Goal: Information Seeking & Learning: Learn about a topic

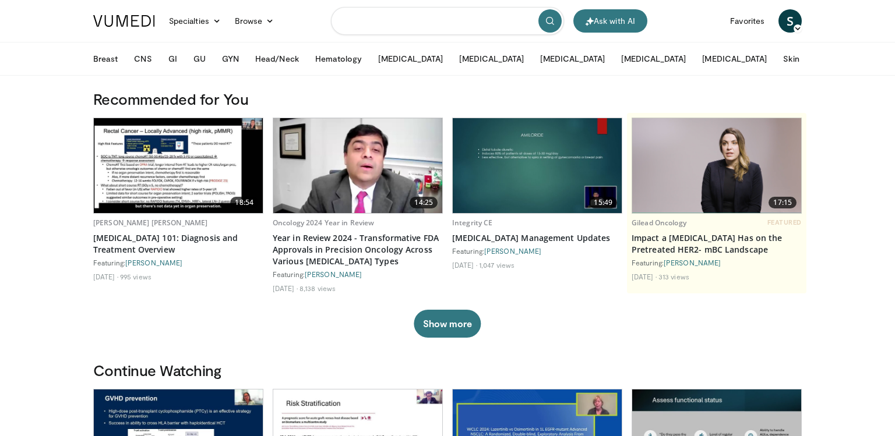
click at [523, 20] on input "Search topics, interventions" at bounding box center [447, 21] width 233 height 28
type input "***"
click at [550, 20] on icon "submit" at bounding box center [549, 20] width 9 height 9
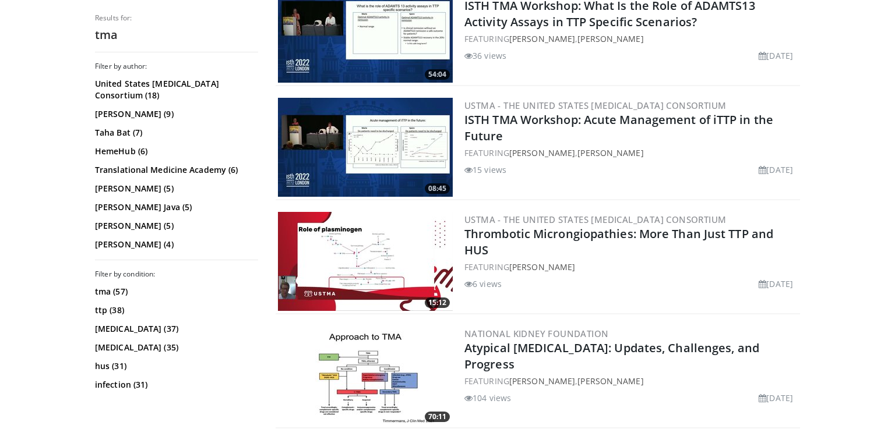
scroll to position [2336, 0]
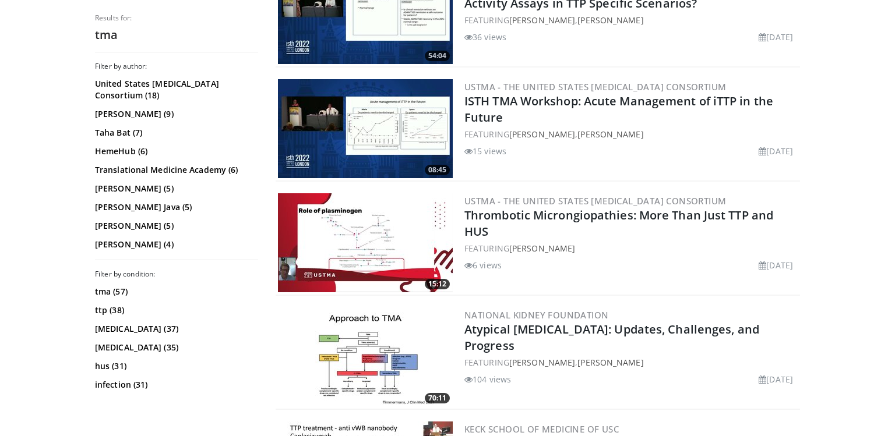
click at [357, 257] on img at bounding box center [365, 242] width 175 height 99
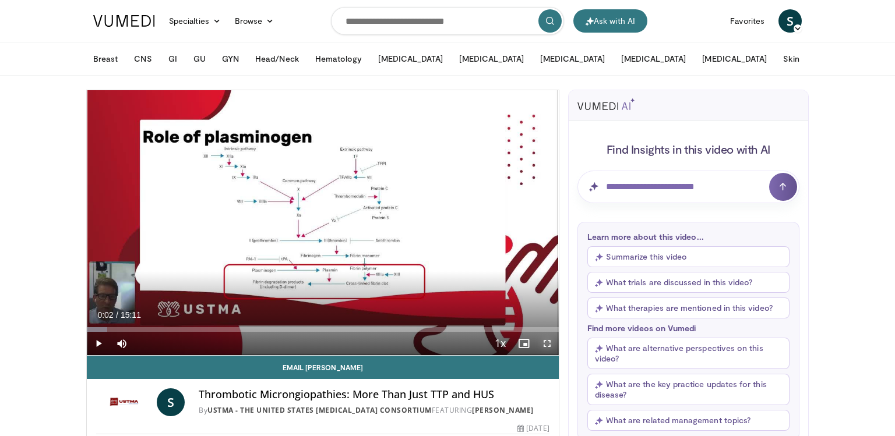
click at [546, 350] on span "Video Player" at bounding box center [546, 343] width 23 height 23
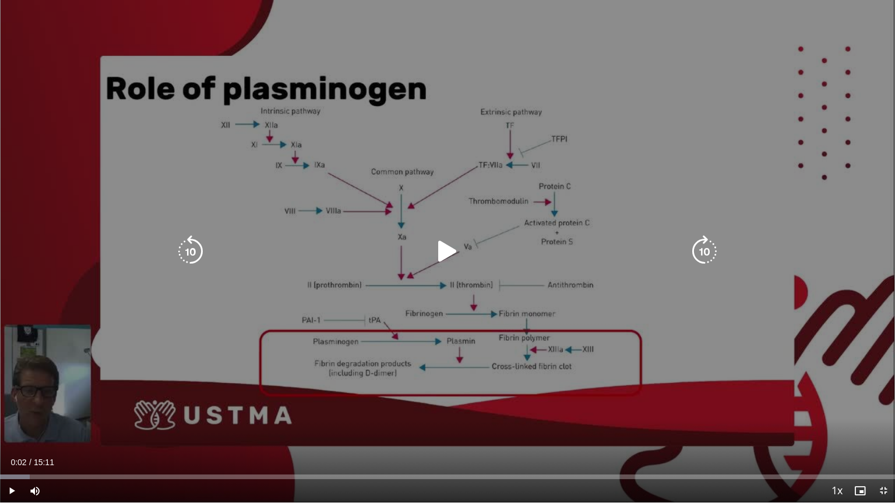
click at [546, 322] on div "10 seconds Tap to unmute" at bounding box center [447, 251] width 895 height 503
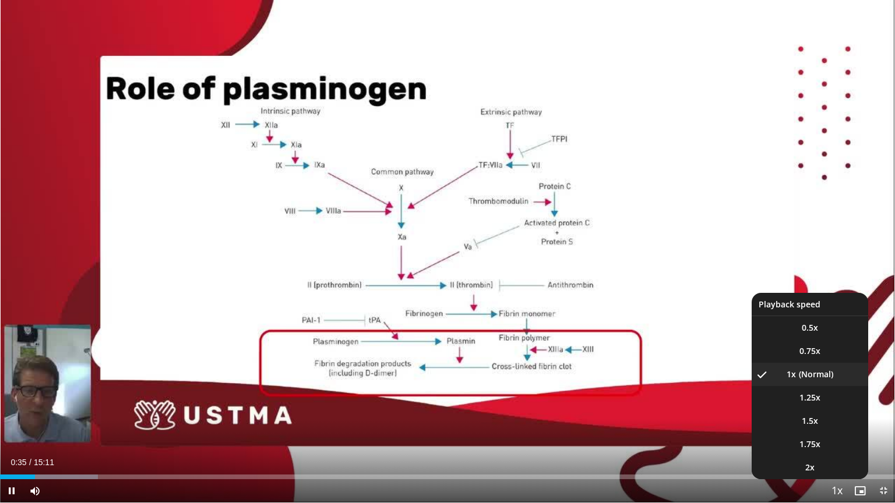
click at [833, 436] on span "Video Player" at bounding box center [836, 491] width 16 height 23
